Goal: Information Seeking & Learning: Find specific fact

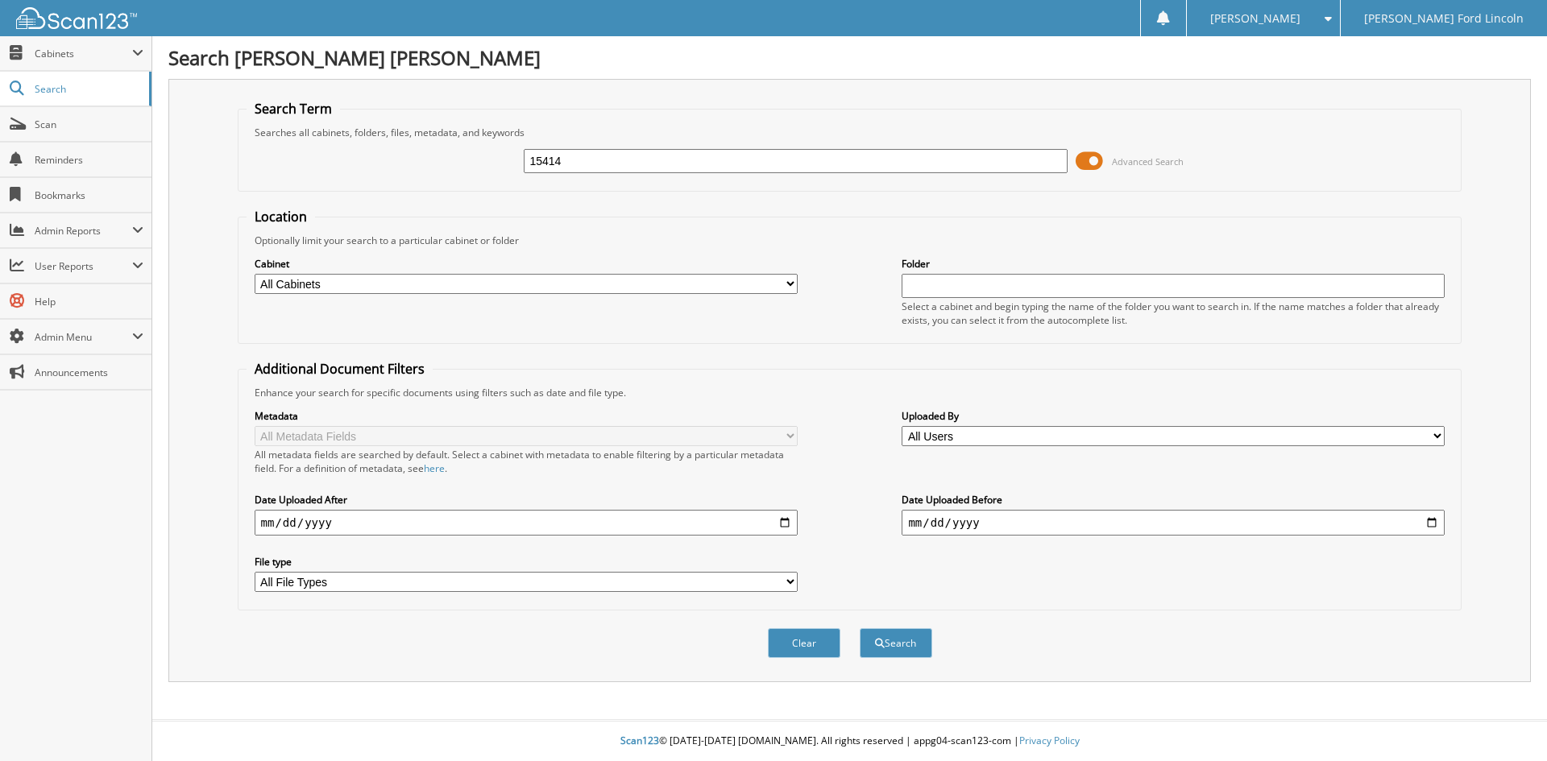
type input "15414"
click at [860, 628] on button "Search" at bounding box center [896, 643] width 73 height 30
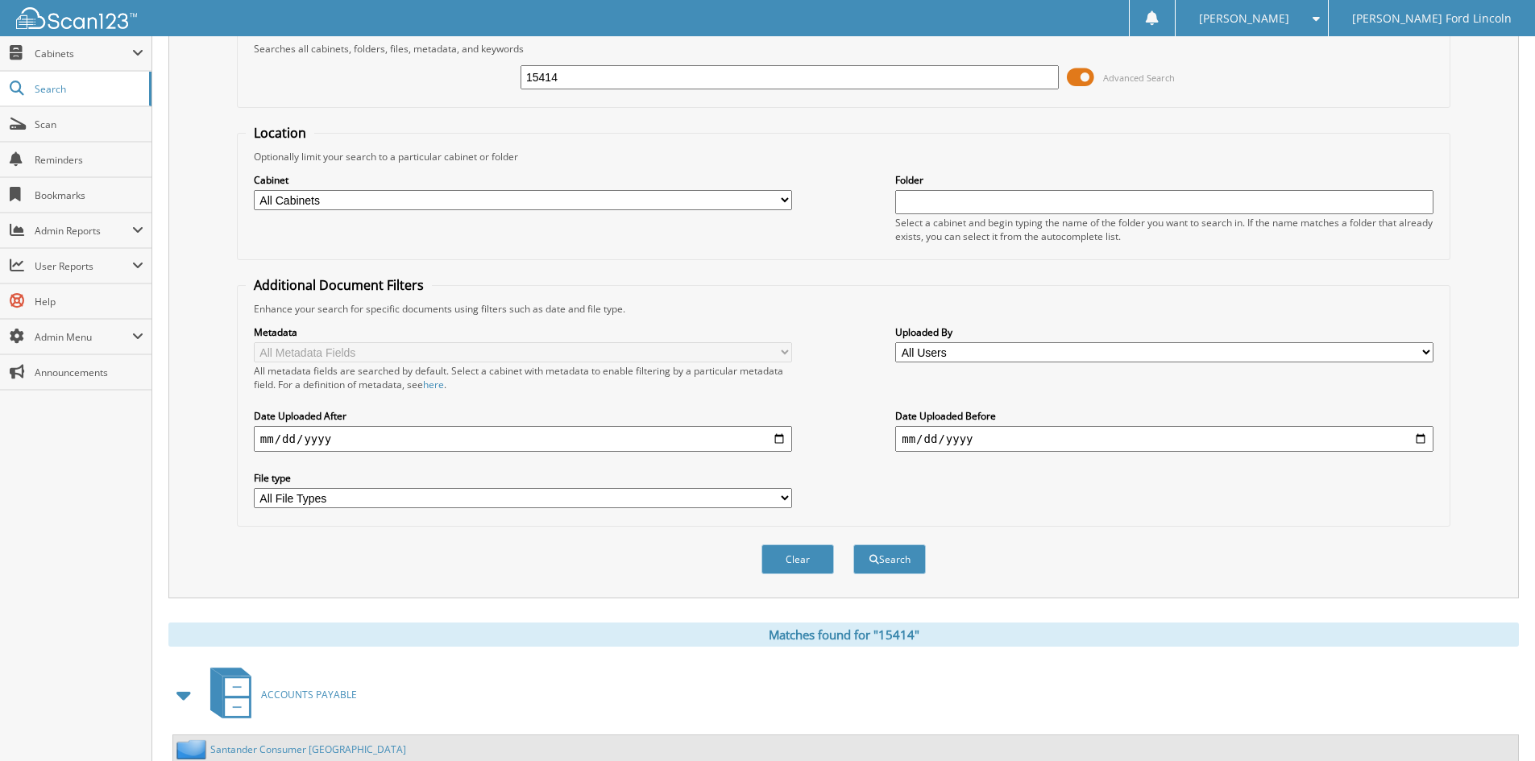
scroll to position [470, 0]
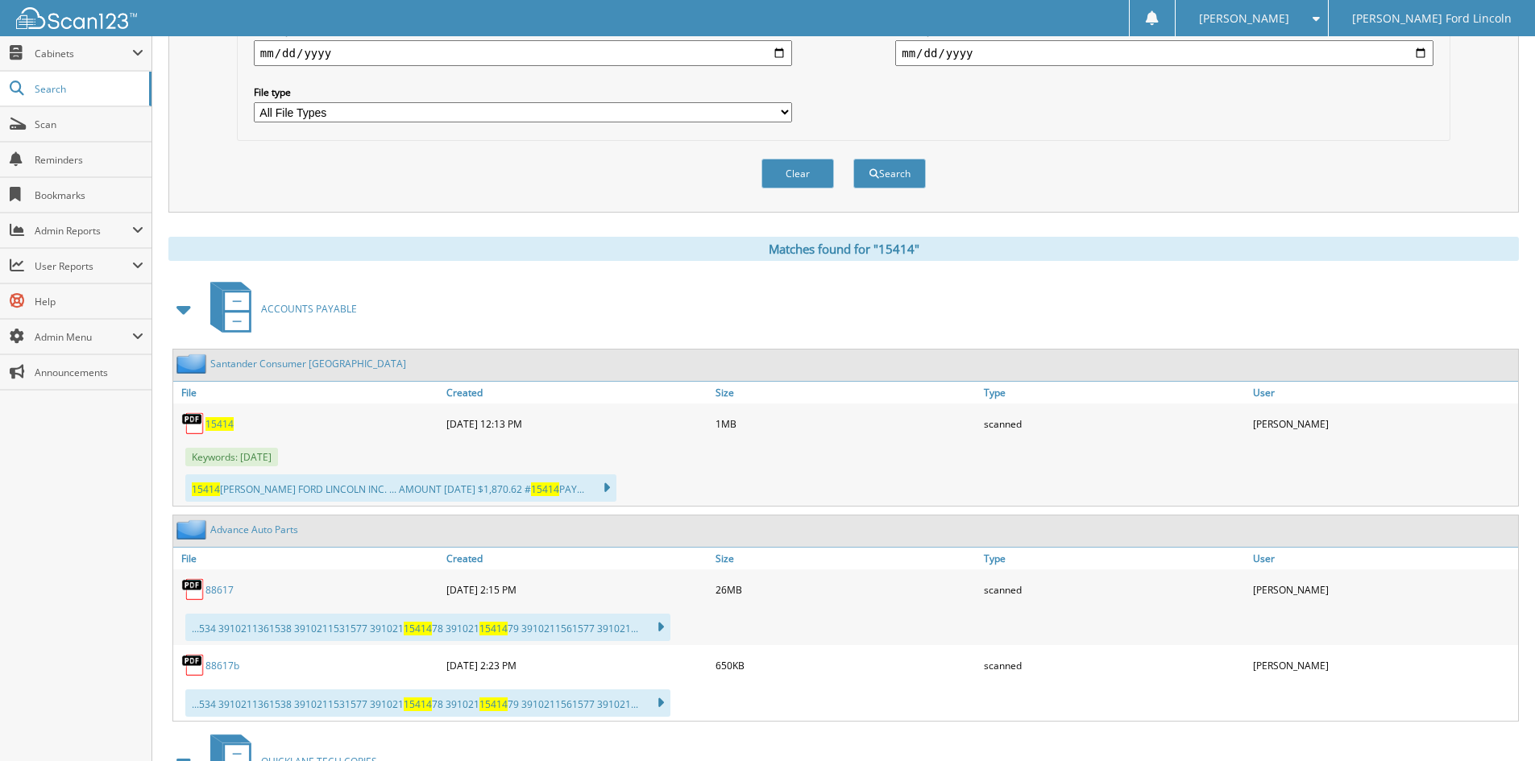
click at [209, 425] on span "15414" at bounding box center [219, 424] width 28 height 14
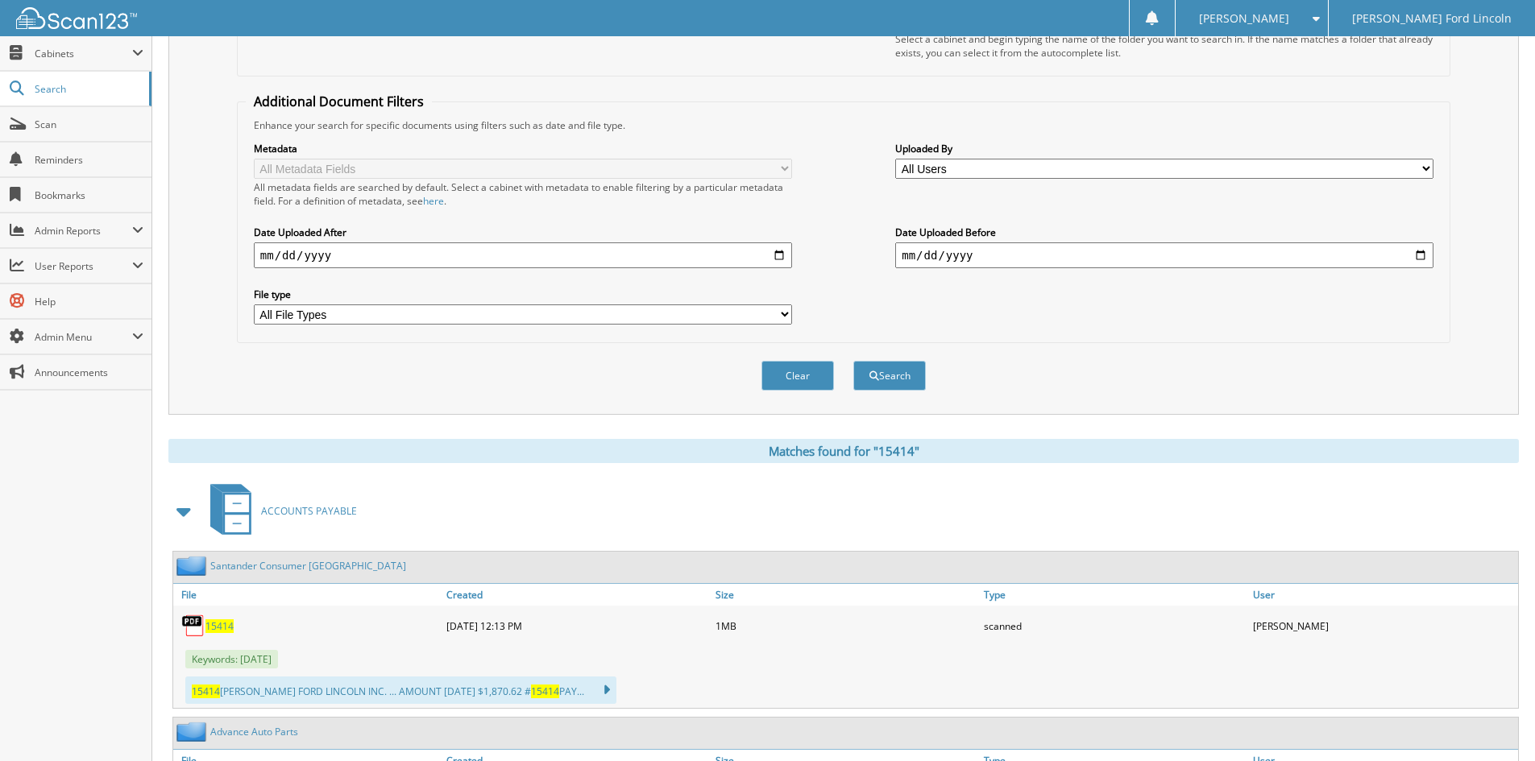
scroll to position [0, 0]
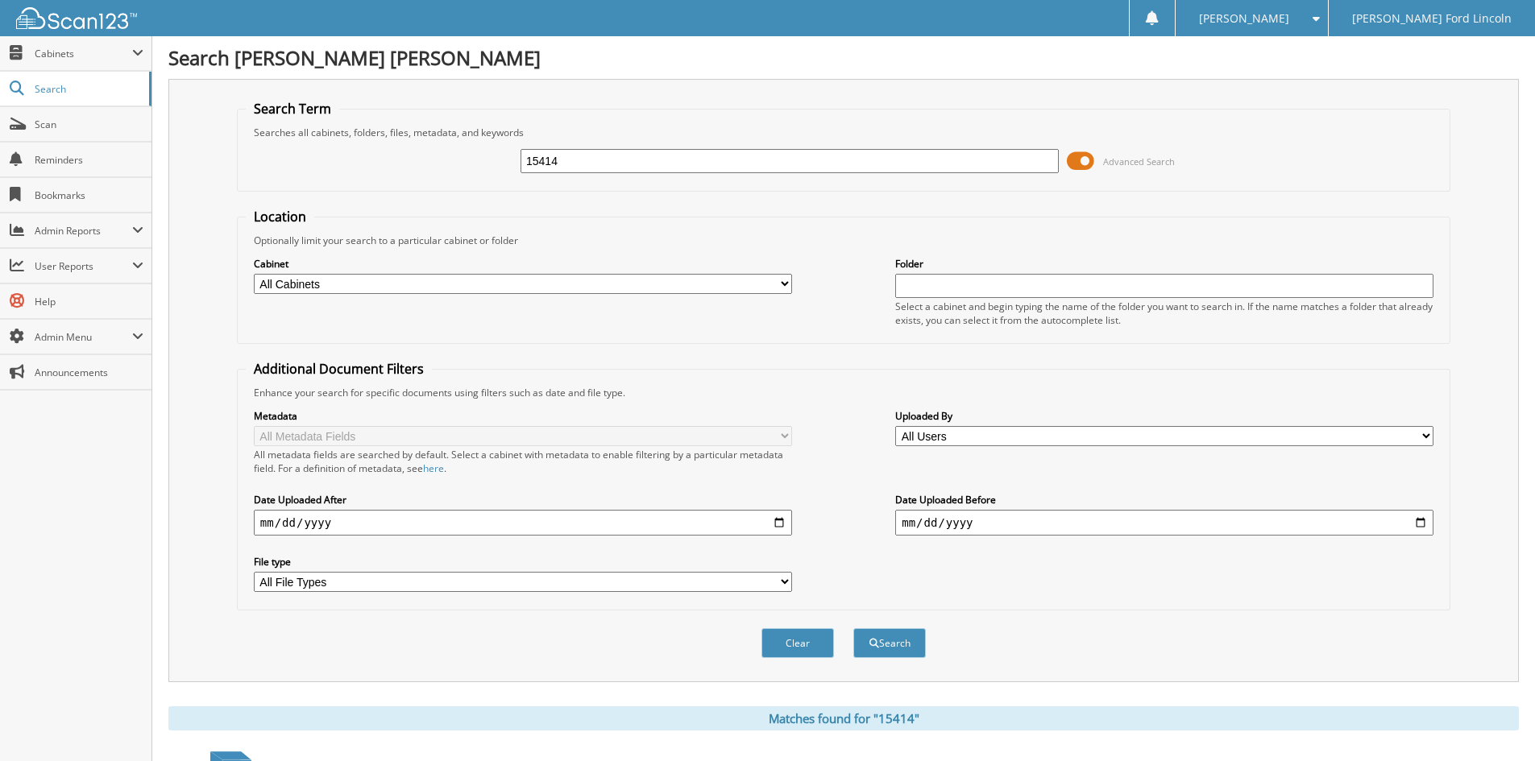
drag, startPoint x: 582, startPoint y: 160, endPoint x: 454, endPoint y: 156, distance: 127.4
click at [467, 158] on div "15414 Advanced Search" at bounding box center [844, 161] width 1196 height 44
type input "16856"
click at [853, 628] on button "Search" at bounding box center [889, 643] width 73 height 30
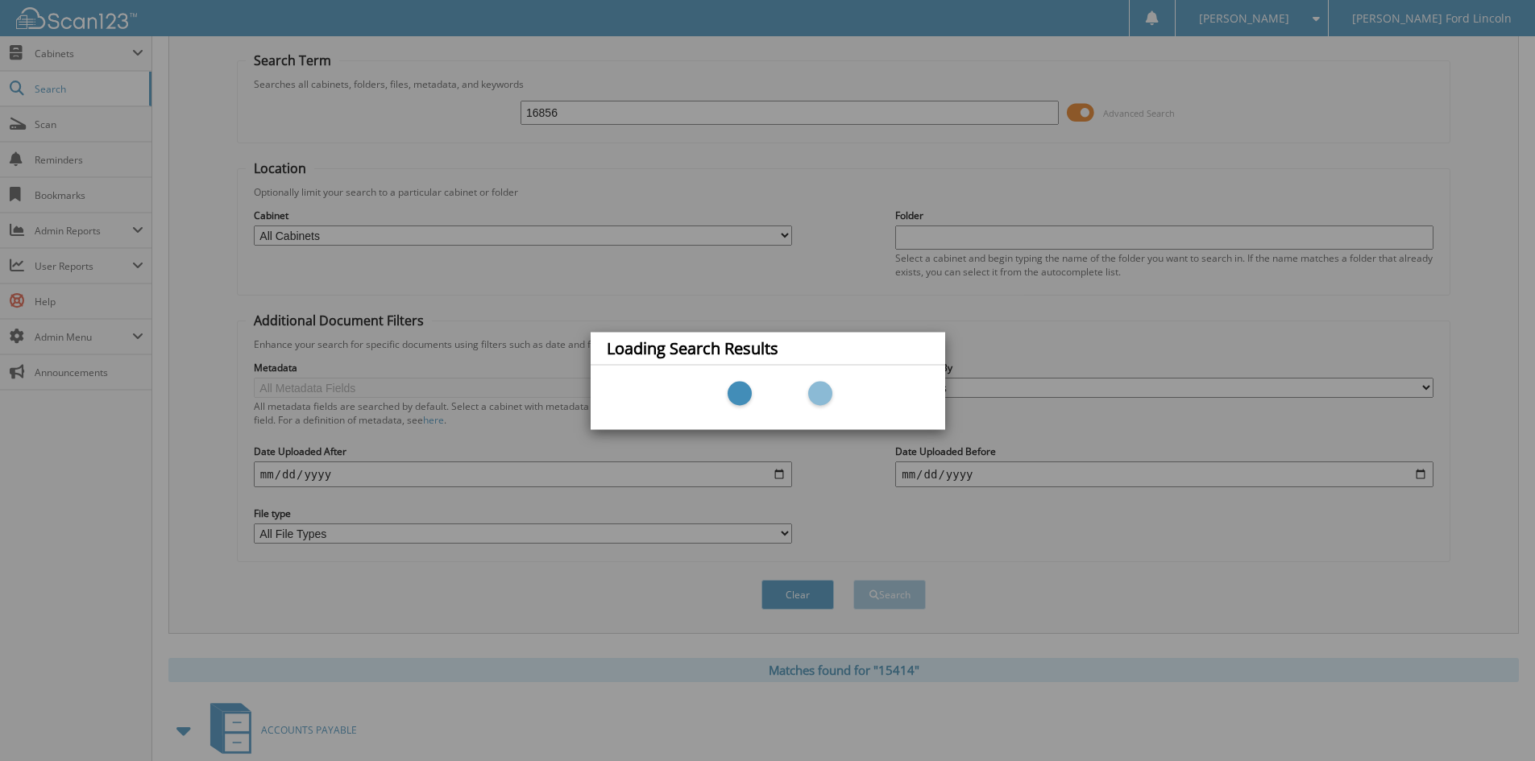
scroll to position [135, 0]
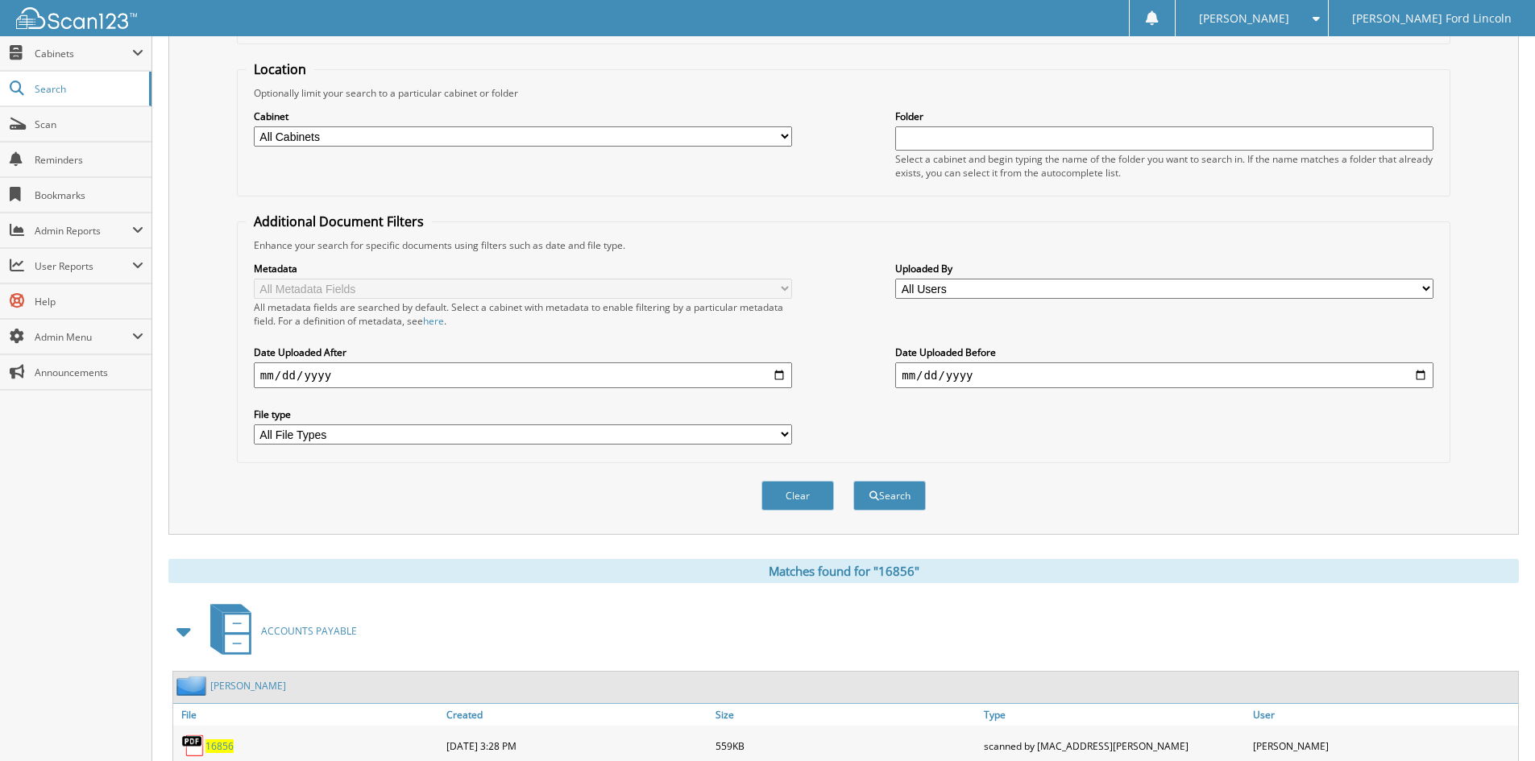
scroll to position [336, 0]
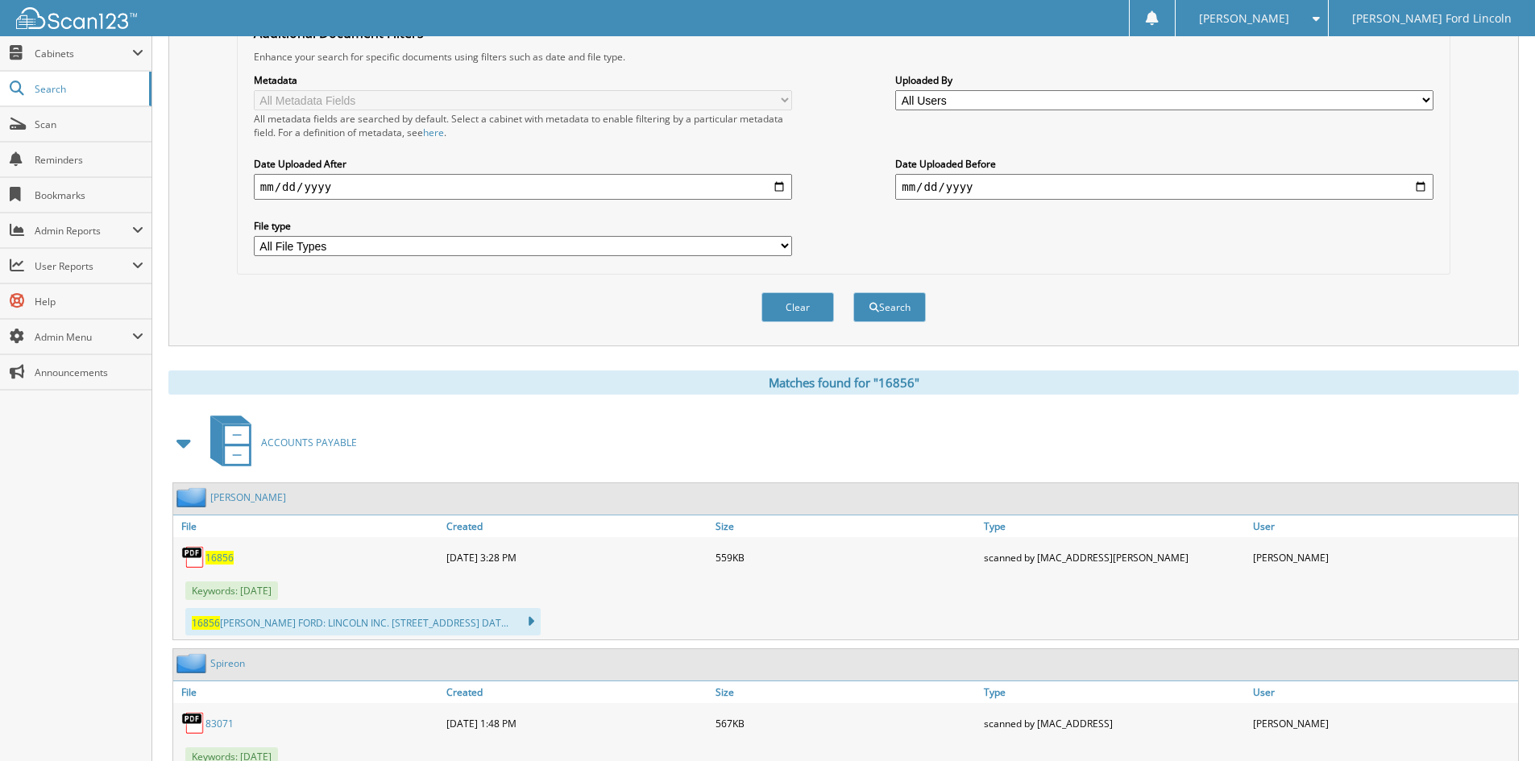
click at [225, 560] on span "16856" at bounding box center [219, 558] width 28 height 14
click at [217, 492] on link "[PERSON_NAME]" at bounding box center [248, 498] width 76 height 14
